Goal: Transaction & Acquisition: Purchase product/service

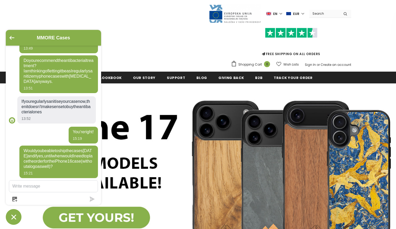
scroll to position [338, 0]
click at [153, 120] on img at bounding box center [198, 170] width 396 height 174
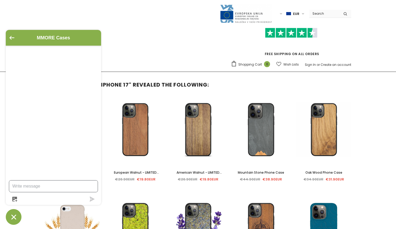
scroll to position [338, 0]
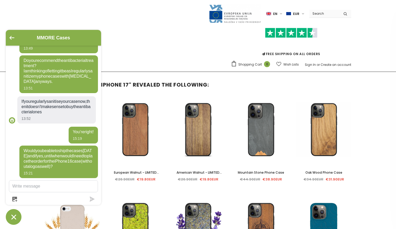
click at [135, 40] on div "FREE SHIPPING ON ALL ORDERS Shopping Cart 0 Close Your bag 0 items Your cart is…" at bounding box center [198, 46] width 307 height 46
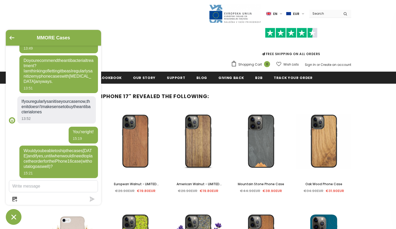
click at [9, 37] on div "MMORE Cases" at bounding box center [53, 38] width 95 height 16
click at [12, 37] on icon "Go back to the main screen" at bounding box center [11, 38] width 5 height 4
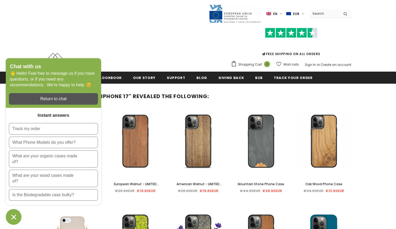
click at [88, 58] on div "Chat with us 👋 Hello! Feel free to message us if you have questions, or if you …" at bounding box center [53, 83] width 95 height 50
click at [88, 46] on div "FREE SHIPPING ON ALL ORDERS Shopping Cart 0 Close Your bag 0 items Your cart is…" at bounding box center [198, 46] width 307 height 46
click at [79, 96] on div "button" at bounding box center [53, 99] width 89 height 12
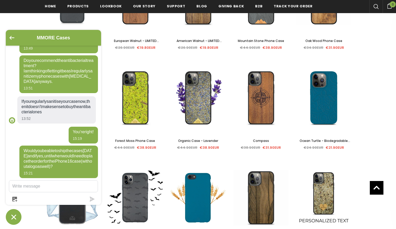
scroll to position [145, 0]
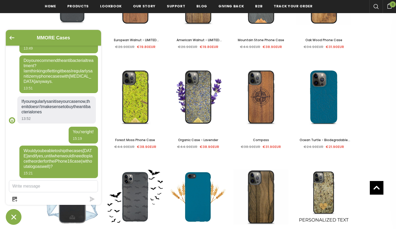
click at [14, 214] on icon "Chat window" at bounding box center [14, 217] width 8 height 8
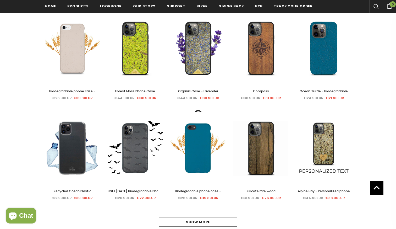
scroll to position [205, 0]
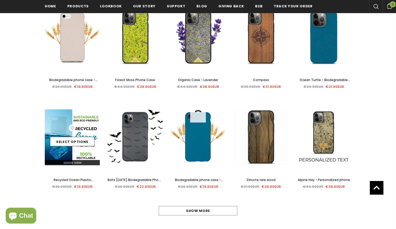
click at [60, 123] on img at bounding box center [72, 137] width 55 height 57
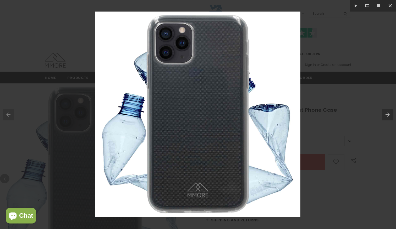
click at [349, 113] on div at bounding box center [198, 114] width 396 height 229
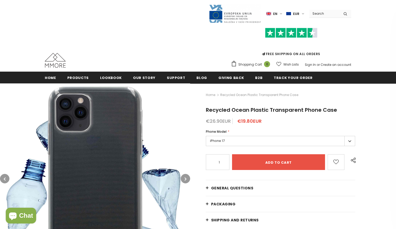
click at [307, 146] on label "iPhone 17" at bounding box center [280, 141] width 149 height 10
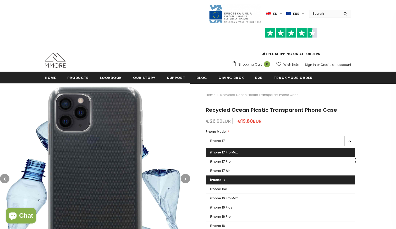
click at [297, 153] on label "iPhone 17 Pro Max" at bounding box center [280, 152] width 149 height 9
click at [0, 0] on input "iPhone 17 Pro Max" at bounding box center [0, 0] width 0 height 0
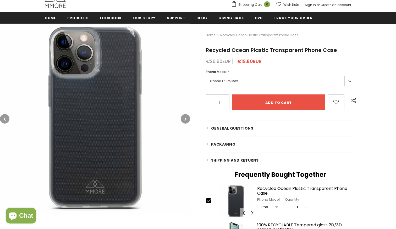
scroll to position [64, 0]
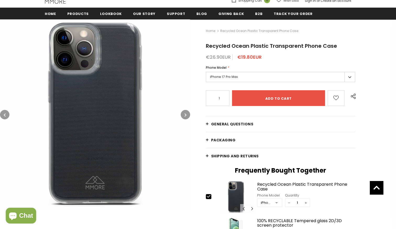
click at [5, 114] on icon "button" at bounding box center [5, 114] width 2 height 5
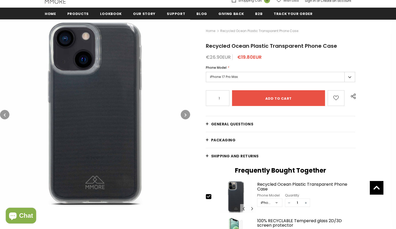
click at [5, 114] on icon "button" at bounding box center [5, 114] width 2 height 5
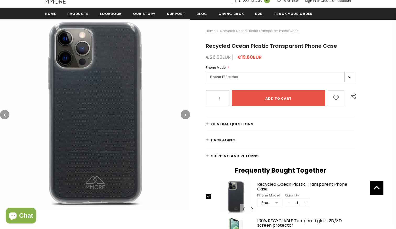
click at [5, 114] on icon "button" at bounding box center [5, 114] width 2 height 5
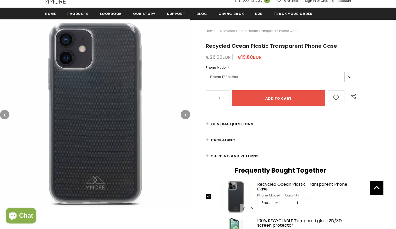
click at [5, 114] on icon "button" at bounding box center [5, 114] width 2 height 5
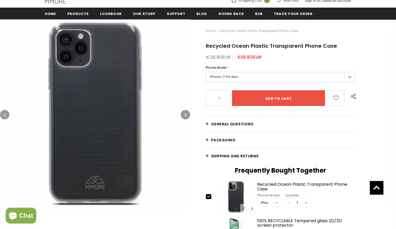
click at [5, 114] on icon "button" at bounding box center [5, 114] width 2 height 5
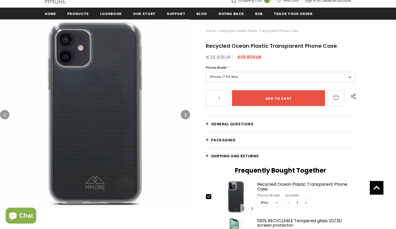
click at [5, 114] on icon "button" at bounding box center [5, 114] width 2 height 5
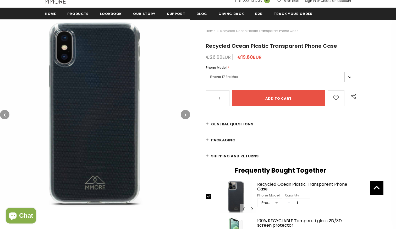
click at [5, 114] on icon "button" at bounding box center [5, 114] width 2 height 5
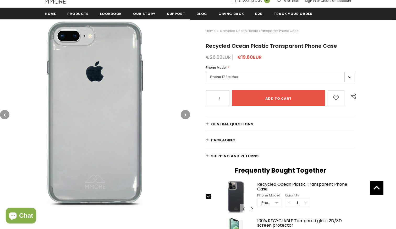
click at [5, 114] on icon "button" at bounding box center [5, 114] width 2 height 5
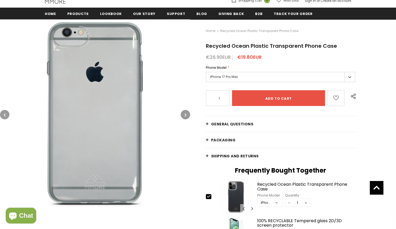
click at [5, 114] on icon "button" at bounding box center [5, 114] width 2 height 5
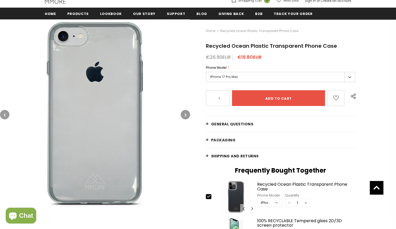
click at [5, 114] on icon "button" at bounding box center [5, 114] width 2 height 5
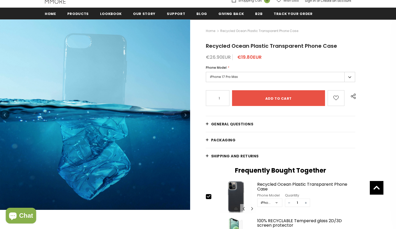
click at [5, 114] on icon "button" at bounding box center [5, 114] width 2 height 5
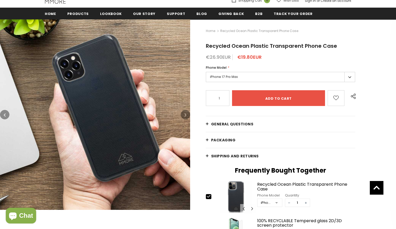
click at [5, 114] on icon "button" at bounding box center [5, 114] width 2 height 5
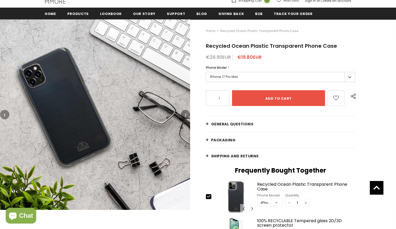
click at [5, 114] on icon "button" at bounding box center [5, 114] width 2 height 5
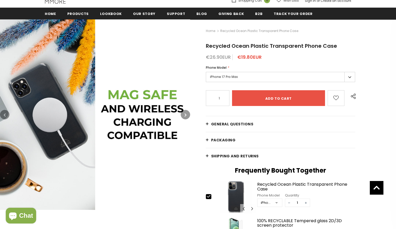
click at [5, 114] on icon "button" at bounding box center [5, 114] width 2 height 5
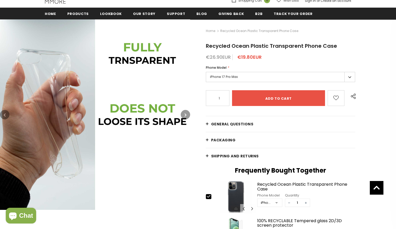
click at [5, 114] on icon "button" at bounding box center [5, 114] width 2 height 5
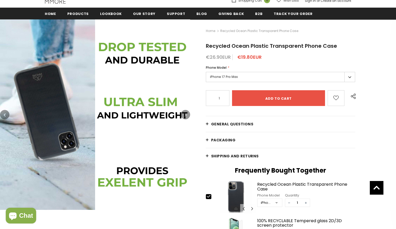
click at [185, 113] on icon "button" at bounding box center [186, 114] width 2 height 5
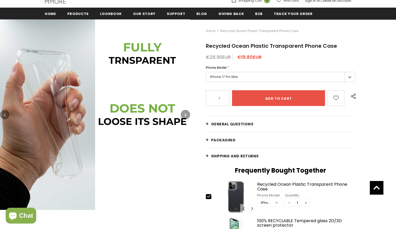
click at [5, 113] on icon "button" at bounding box center [5, 114] width 2 height 5
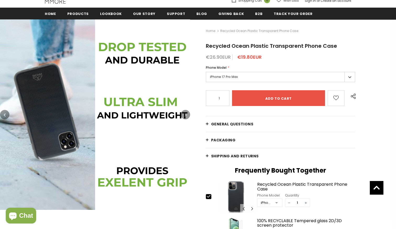
click at [5, 113] on icon "button" at bounding box center [5, 114] width 2 height 5
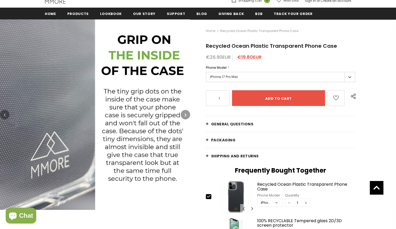
click at [5, 113] on icon "button" at bounding box center [5, 114] width 2 height 5
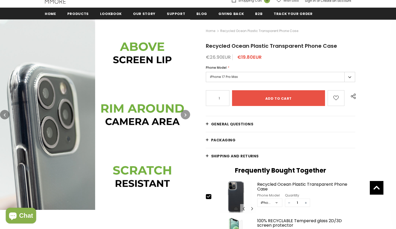
click at [5, 113] on icon "button" at bounding box center [5, 114] width 2 height 5
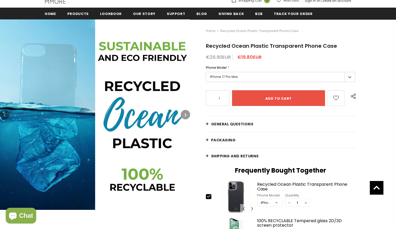
click at [5, 113] on icon "button" at bounding box center [5, 114] width 2 height 5
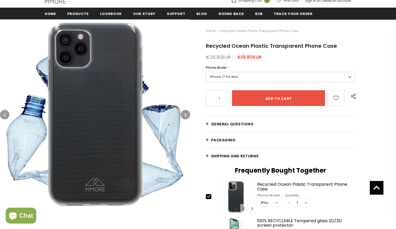
click at [5, 113] on icon "button" at bounding box center [5, 114] width 2 height 5
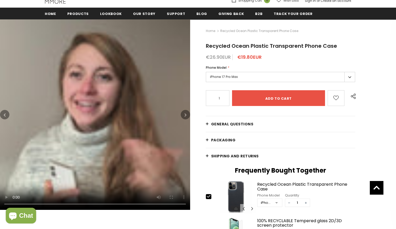
click at [108, 123] on video "Recycled Ocean Plastic Transparent Phone Case" at bounding box center [95, 114] width 190 height 190
click at [115, 125] on video "Recycled Ocean Plastic Transparent Phone Case" at bounding box center [95, 114] width 190 height 190
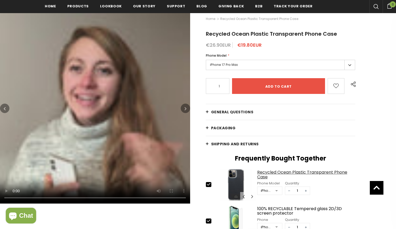
scroll to position [77, 0]
